Goal: Navigation & Orientation: Find specific page/section

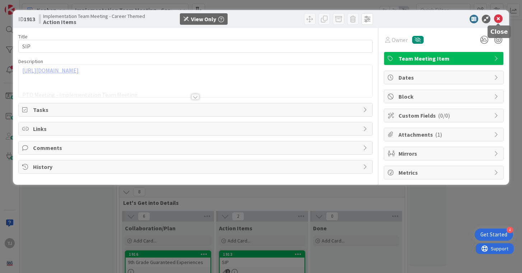
click at [500, 20] on icon at bounding box center [498, 19] width 9 height 9
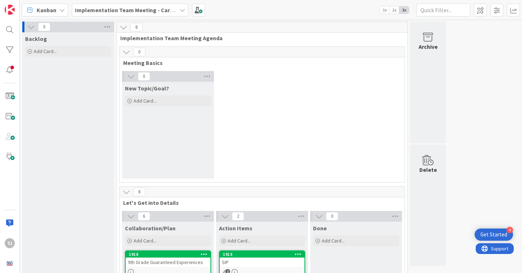
click at [177, 8] on div "Implementation Team Meeting - Career Themed" at bounding box center [130, 10] width 117 height 13
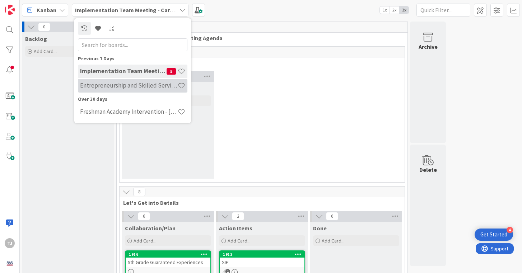
click at [126, 87] on h4 "Entrepreneurship and Skilled Services Interventions - 2025-2026" at bounding box center [129, 85] width 98 height 7
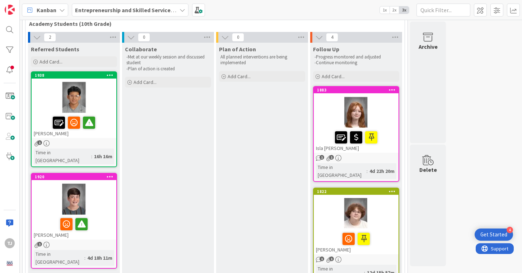
scroll to position [39, 0]
